Goal: Task Accomplishment & Management: Use online tool/utility

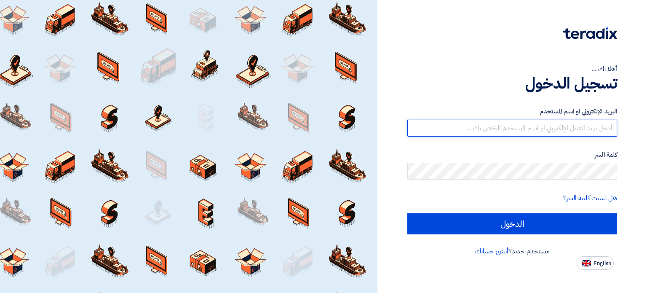
type input "[PERSON_NAME][EMAIL_ADDRESS][DOMAIN_NAME]"
click at [554, 123] on input "[PERSON_NAME][EMAIL_ADDRESS][DOMAIN_NAME]" at bounding box center [512, 128] width 210 height 17
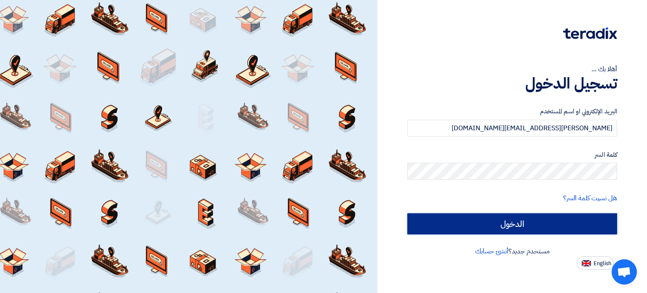
click at [487, 232] on input "الدخول" at bounding box center [512, 223] width 210 height 21
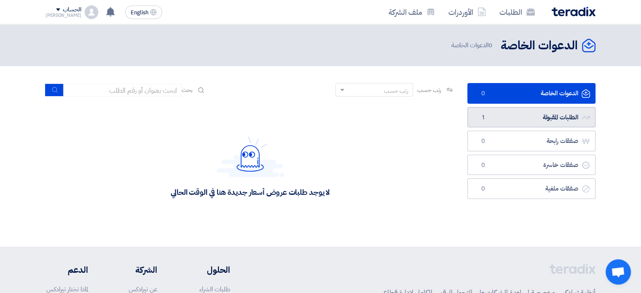
click at [489, 124] on link "الطلبات المقبولة الطلبات المقبولة 1" at bounding box center [531, 117] width 128 height 21
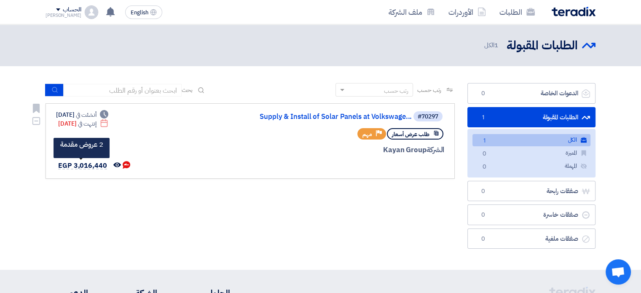
click at [89, 164] on span "EGP 3,016,440" at bounding box center [82, 165] width 49 height 10
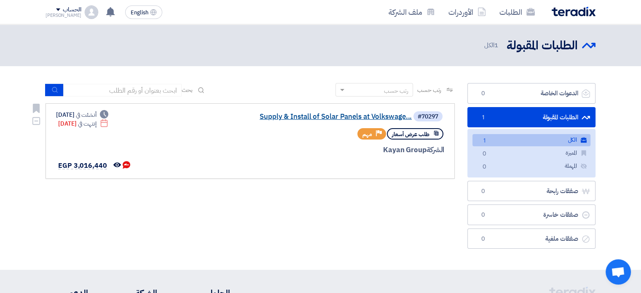
click at [276, 119] on link "Supply & Install of Solar Panels at Volkswage..." at bounding box center [327, 117] width 168 height 8
